Goal: Task Accomplishment & Management: Manage account settings

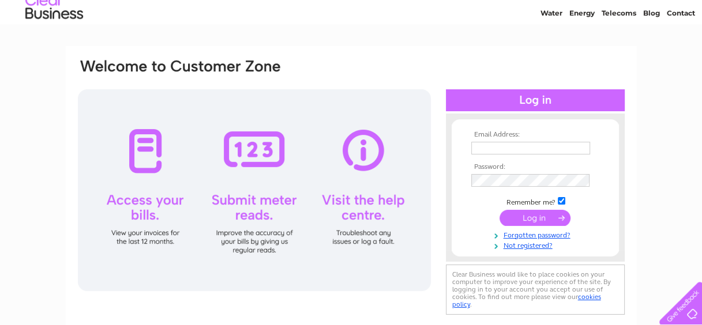
scroll to position [115, 0]
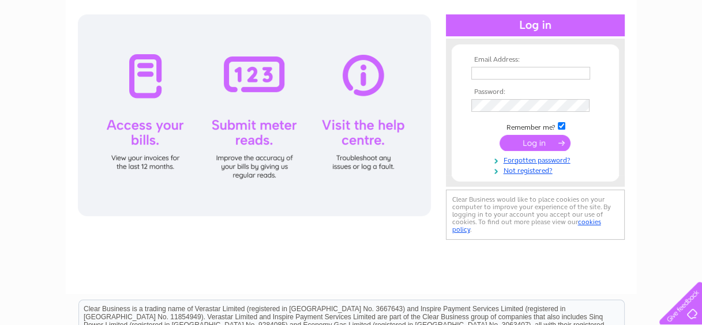
click at [496, 72] on input "text" at bounding box center [530, 73] width 119 height 13
type input "[EMAIL_ADDRESS][DOMAIN_NAME]"
click at [548, 145] on input "submit" at bounding box center [535, 143] width 71 height 16
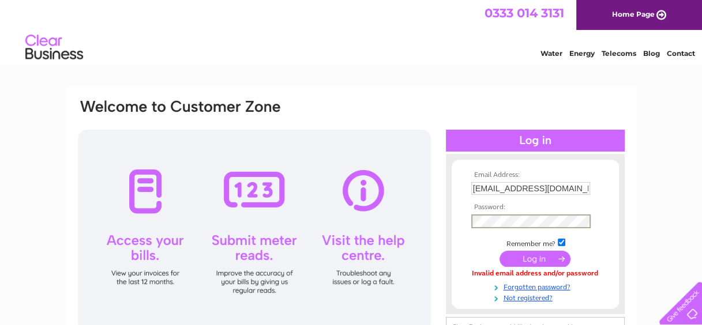
click at [549, 261] on input "submit" at bounding box center [535, 259] width 71 height 16
click at [550, 261] on input "submit" at bounding box center [535, 258] width 71 height 16
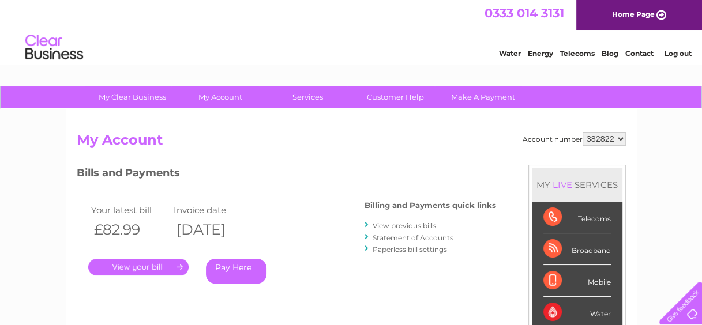
click at [138, 265] on link "." at bounding box center [138, 267] width 100 height 17
